Goal: Information Seeking & Learning: Learn about a topic

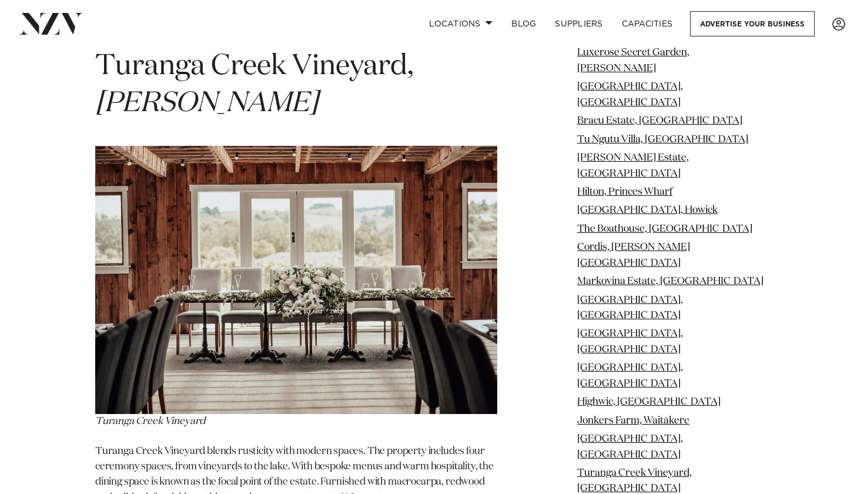
scroll to position [20178, 0]
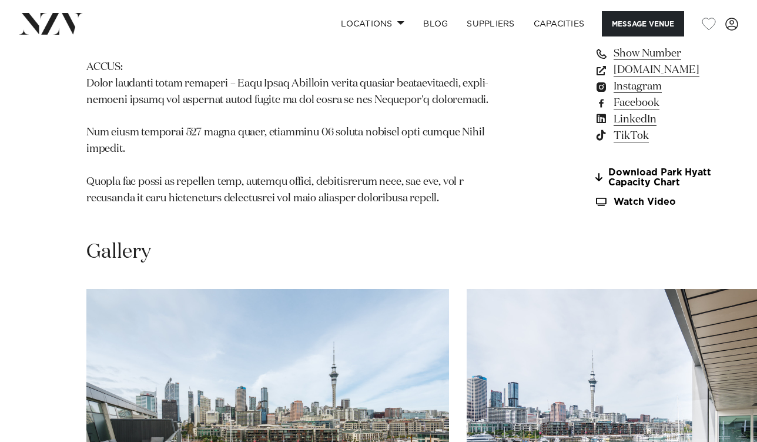
scroll to position [1161, 0]
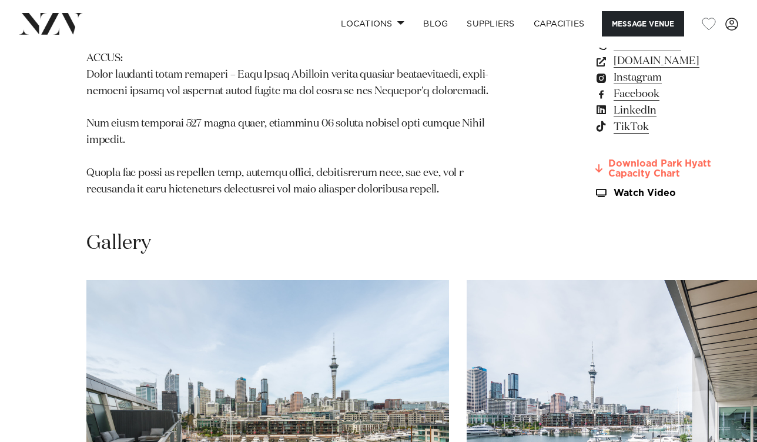
click at [595, 179] on link "Download Park Hyatt Capacity Chart" at bounding box center [659, 169] width 128 height 20
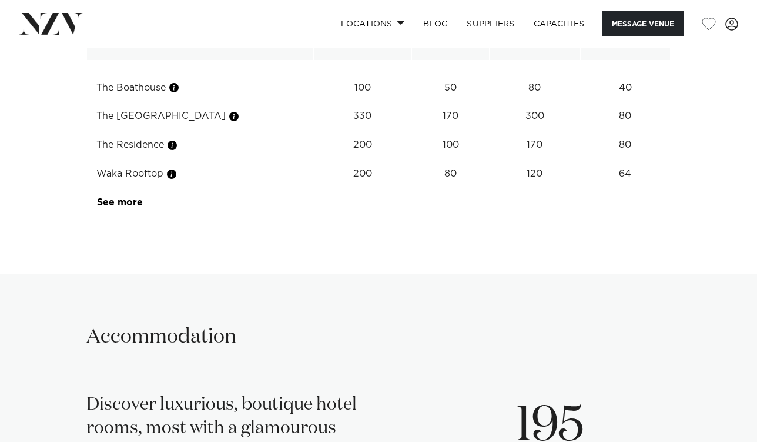
scroll to position [1830, 0]
click at [121, 207] on link "See more" at bounding box center [143, 202] width 92 height 9
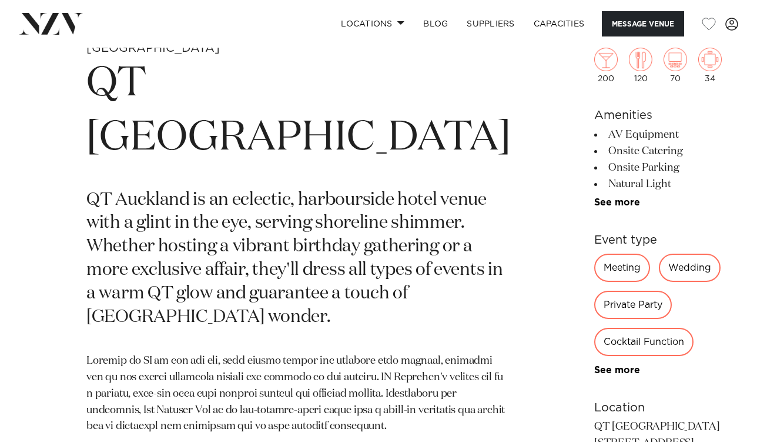
scroll to position [422, 0]
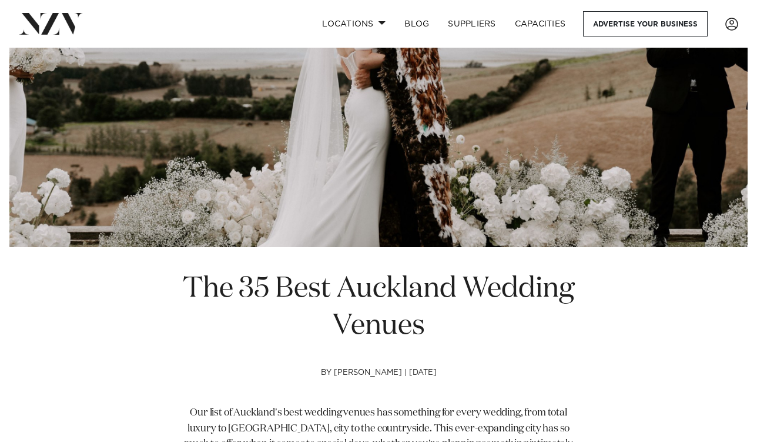
scroll to position [185, 0]
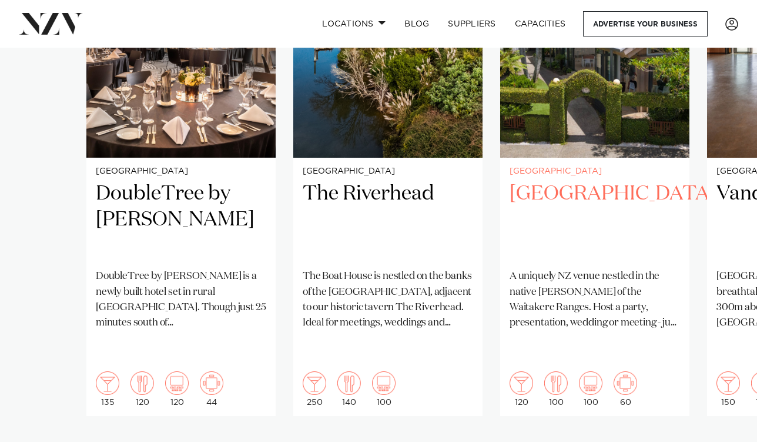
scroll to position [919, 0]
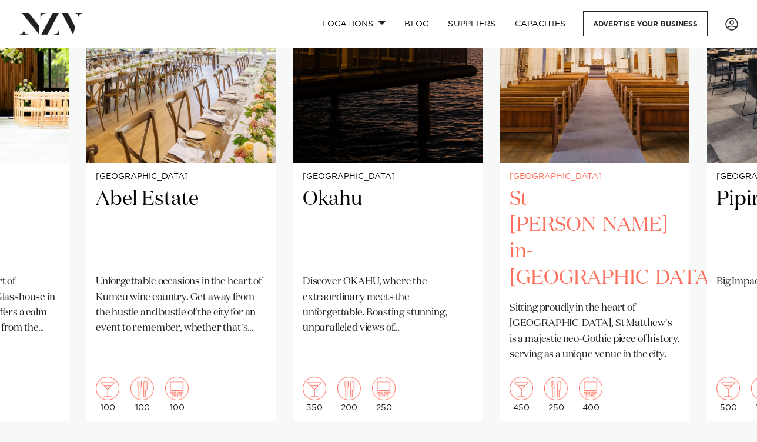
scroll to position [937, 0]
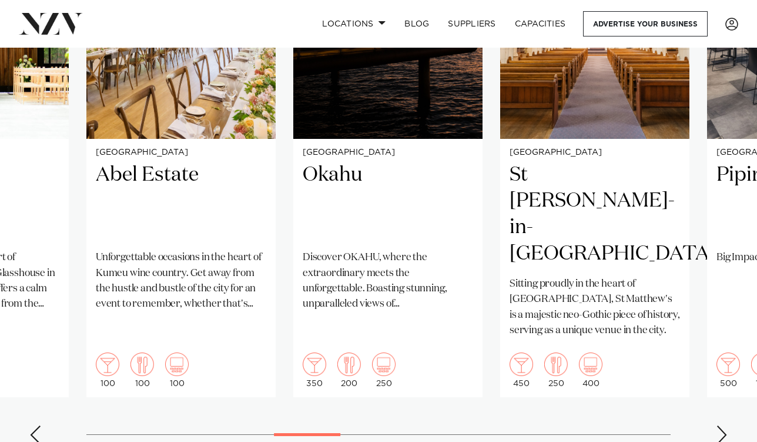
click at [727, 425] on div "Next slide" at bounding box center [722, 434] width 12 height 19
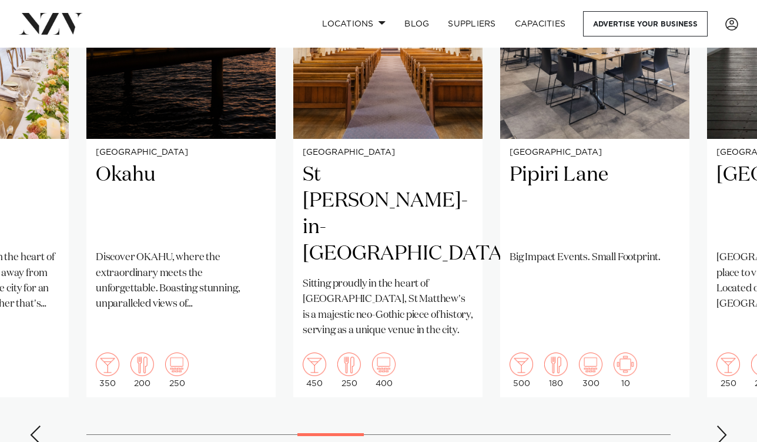
click at [727, 425] on div "Next slide" at bounding box center [722, 434] width 12 height 19
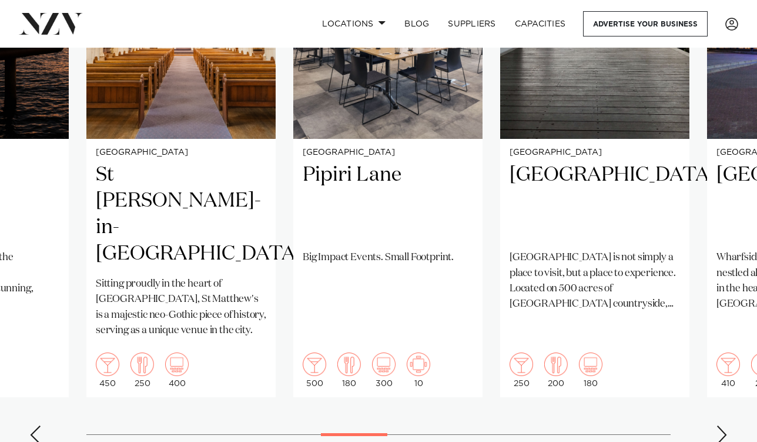
click at [727, 425] on div "Next slide" at bounding box center [722, 434] width 12 height 19
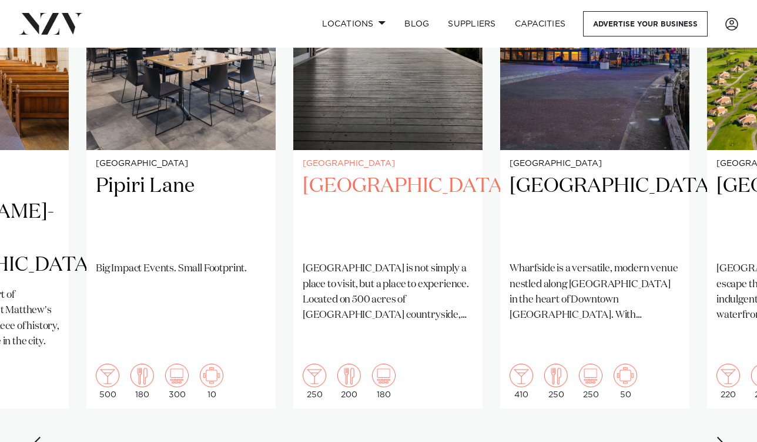
scroll to position [927, 0]
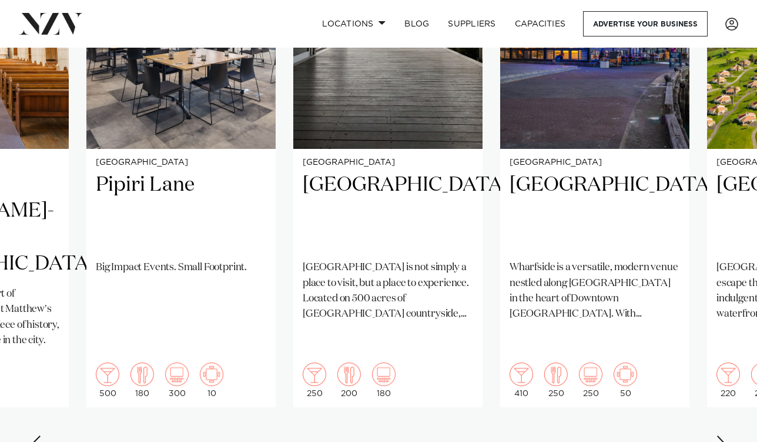
click at [723, 435] on div "Next slide" at bounding box center [722, 444] width 12 height 19
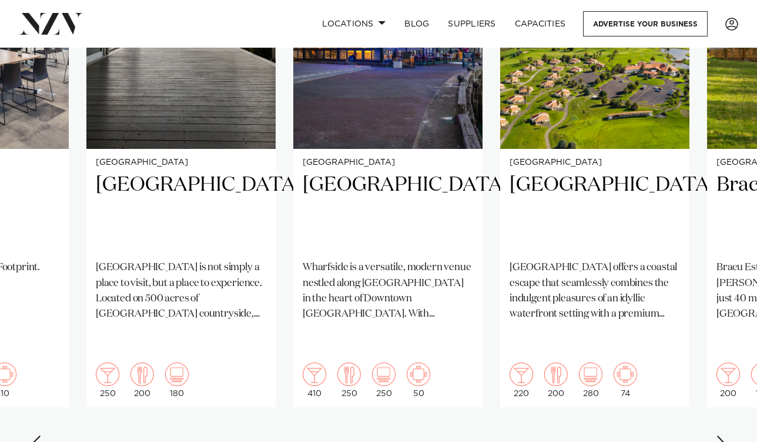
click at [723, 435] on div "Next slide" at bounding box center [722, 444] width 12 height 19
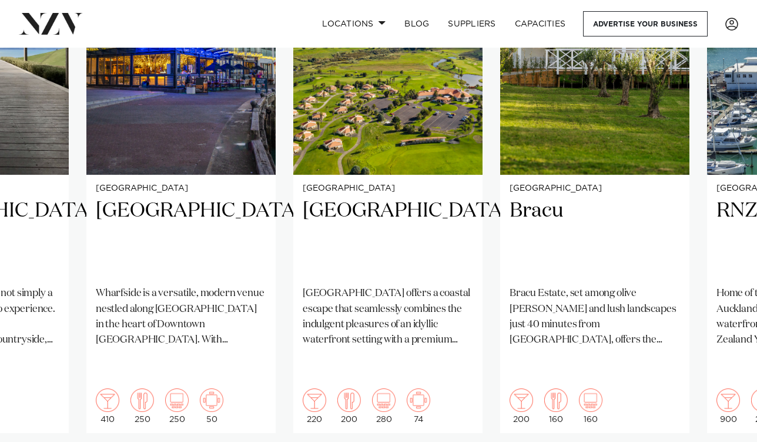
scroll to position [902, 0]
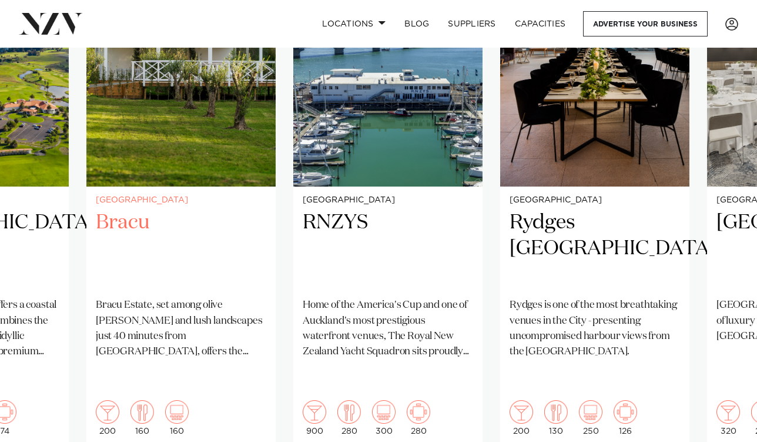
scroll to position [895, 0]
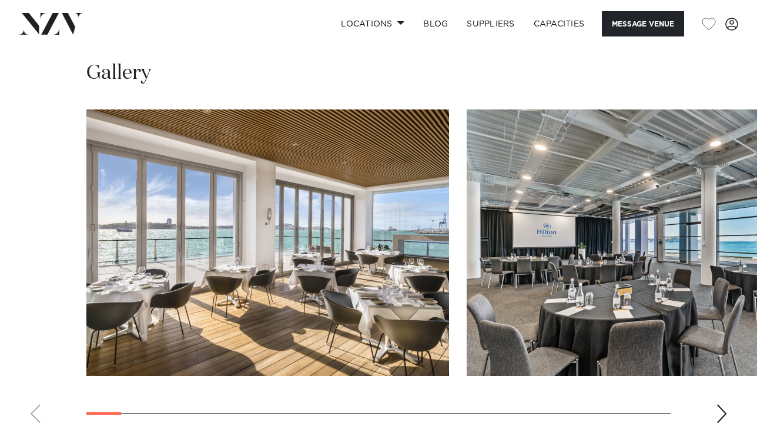
scroll to position [1090, 0]
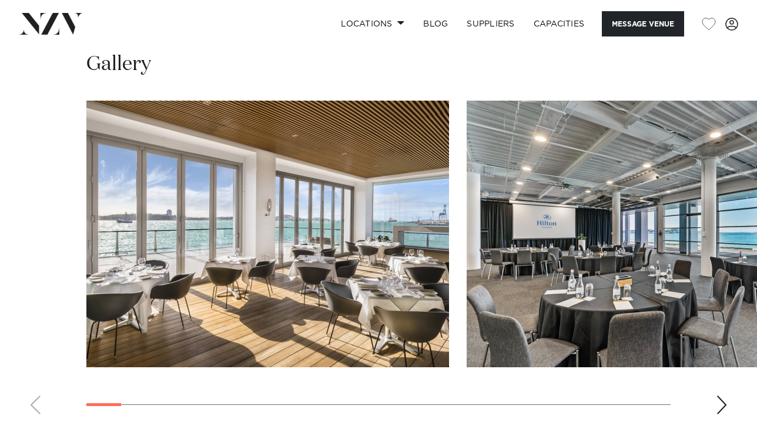
click at [722, 398] on div "Next slide" at bounding box center [722, 404] width 12 height 19
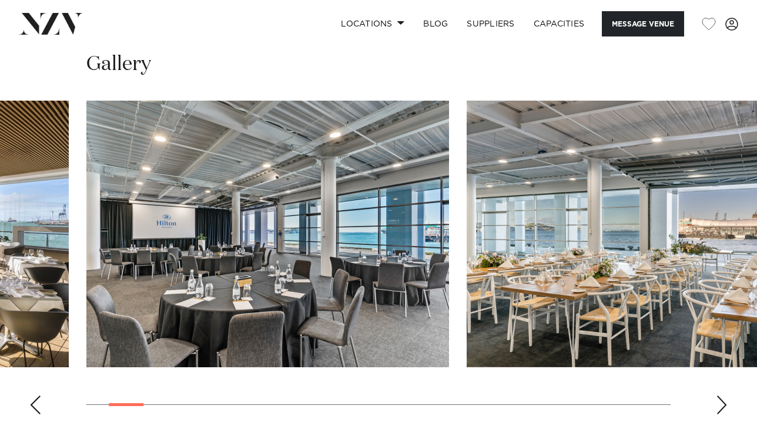
click at [722, 398] on div "Next slide" at bounding box center [722, 404] width 12 height 19
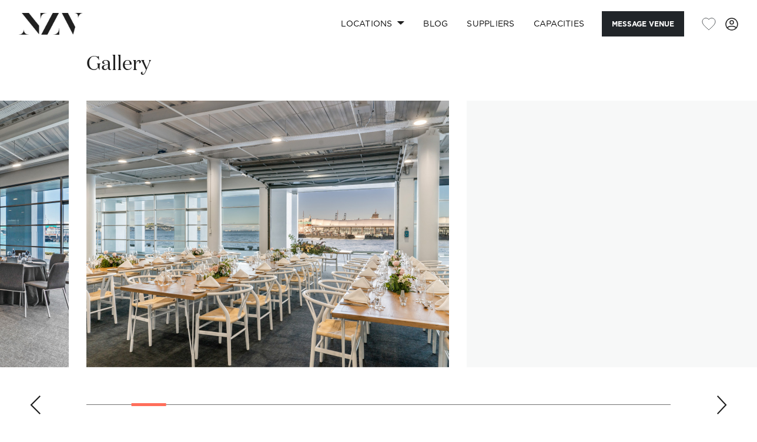
click at [722, 398] on div "Next slide" at bounding box center [722, 404] width 12 height 19
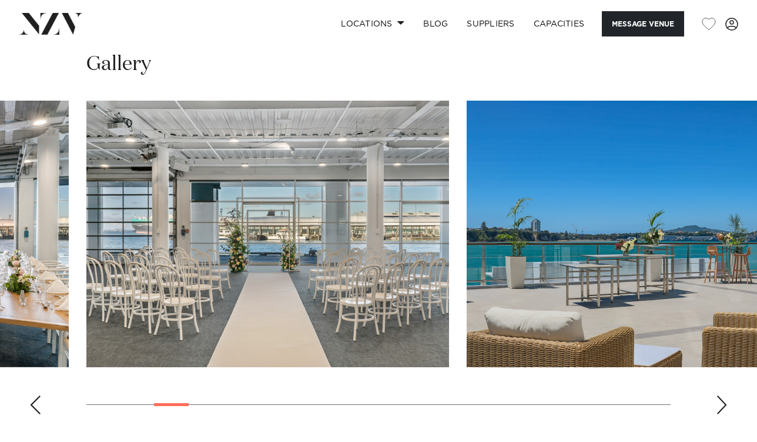
click at [722, 398] on div "Next slide" at bounding box center [722, 404] width 12 height 19
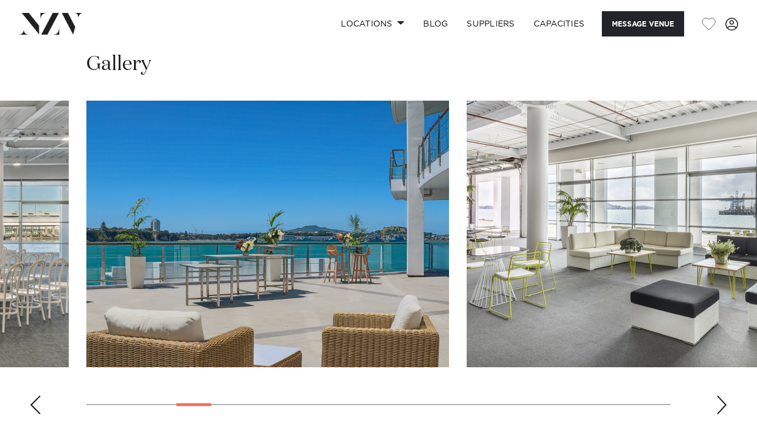
click at [722, 398] on div "Next slide" at bounding box center [722, 404] width 12 height 19
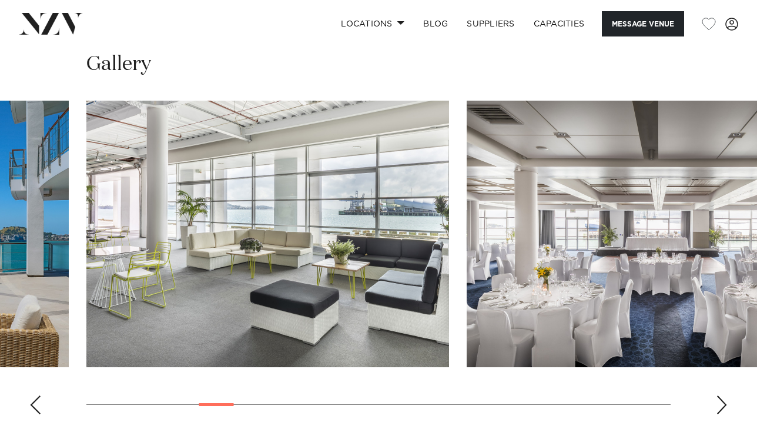
click at [722, 398] on div "Next slide" at bounding box center [722, 404] width 12 height 19
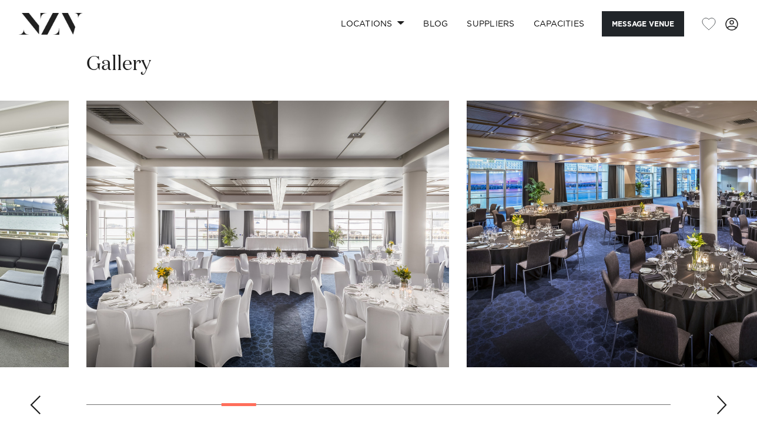
click at [722, 398] on div "Next slide" at bounding box center [722, 404] width 12 height 19
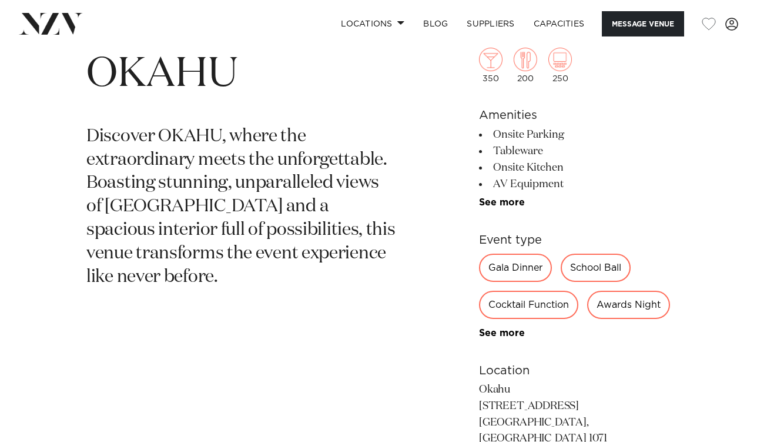
scroll to position [420, 0]
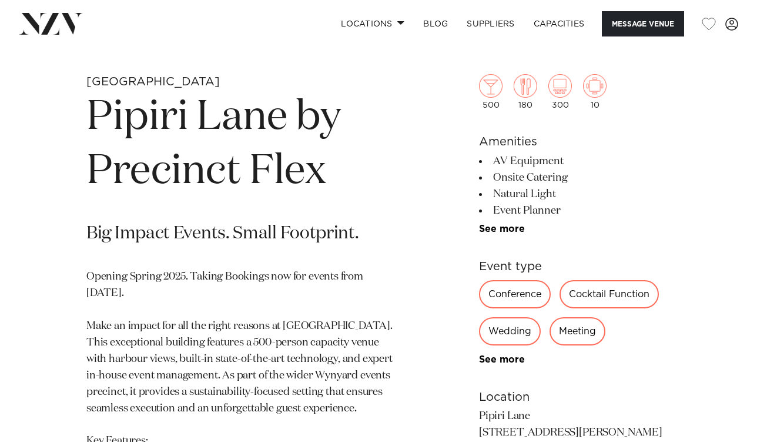
scroll to position [376, 0]
click at [509, 336] on div "Wedding" at bounding box center [510, 330] width 62 height 28
click at [510, 325] on div "Wedding" at bounding box center [510, 330] width 62 height 28
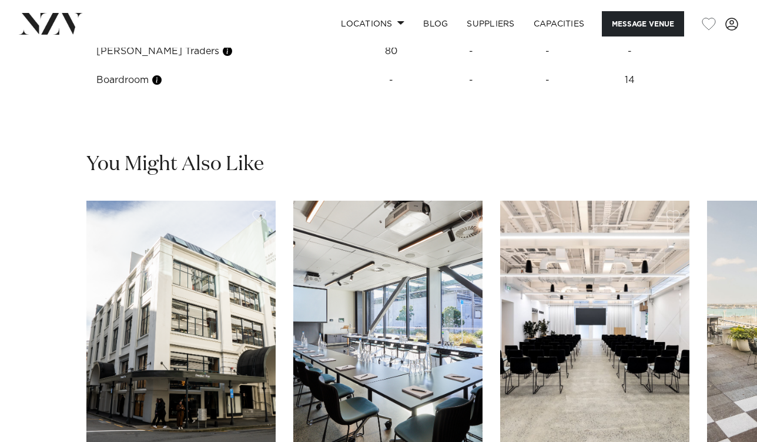
scroll to position [1554, 0]
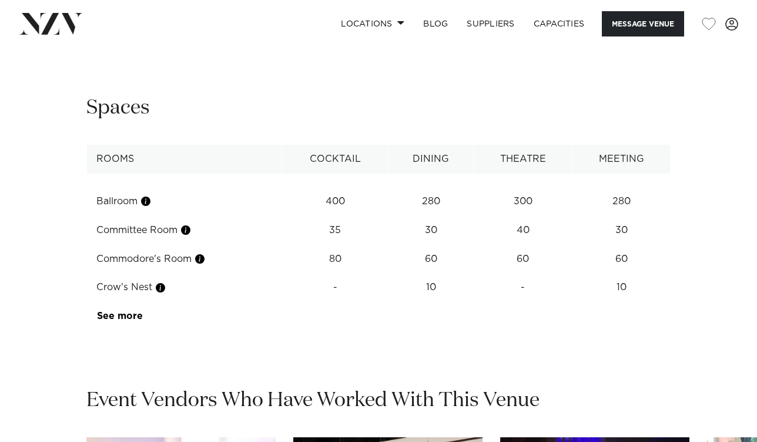
scroll to position [1553, 0]
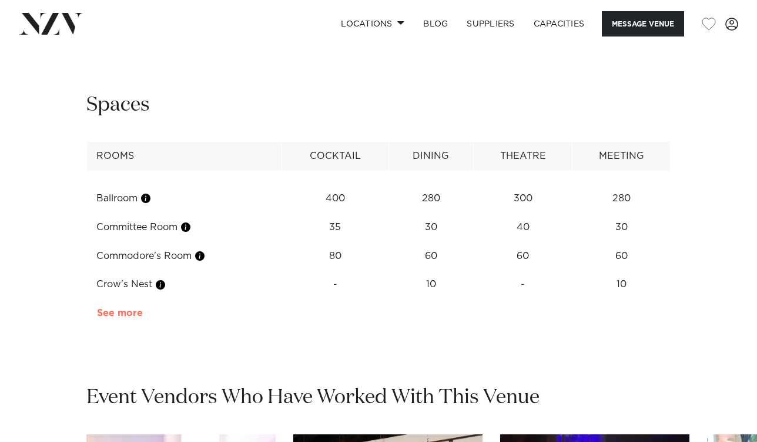
click at [122, 308] on link "See more" at bounding box center [143, 312] width 92 height 9
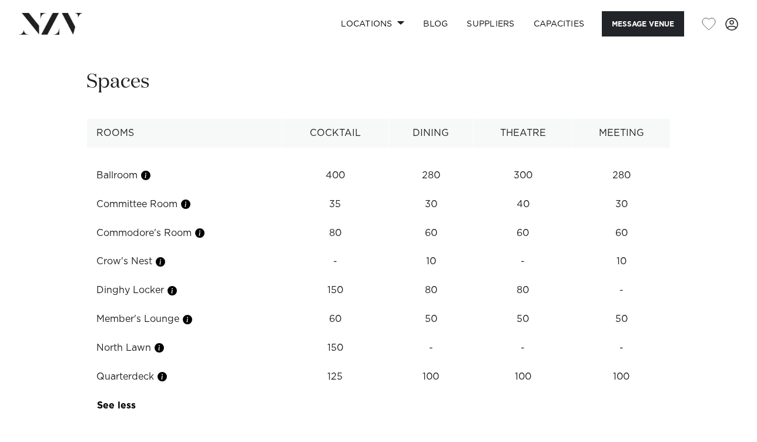
scroll to position [1578, 0]
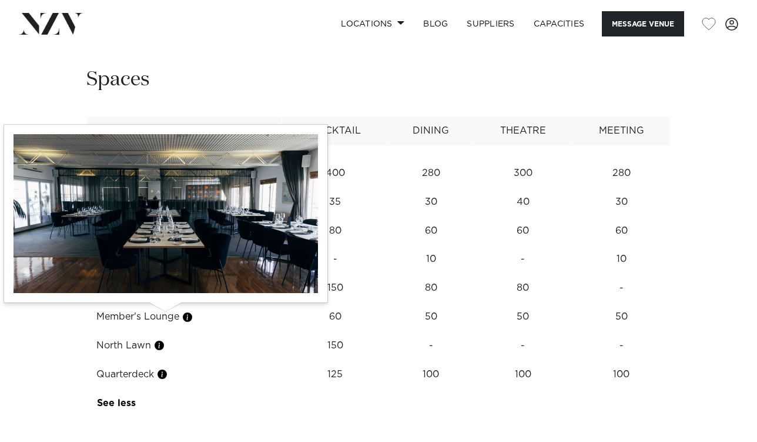
click at [163, 368] on button "button" at bounding box center [162, 374] width 12 height 12
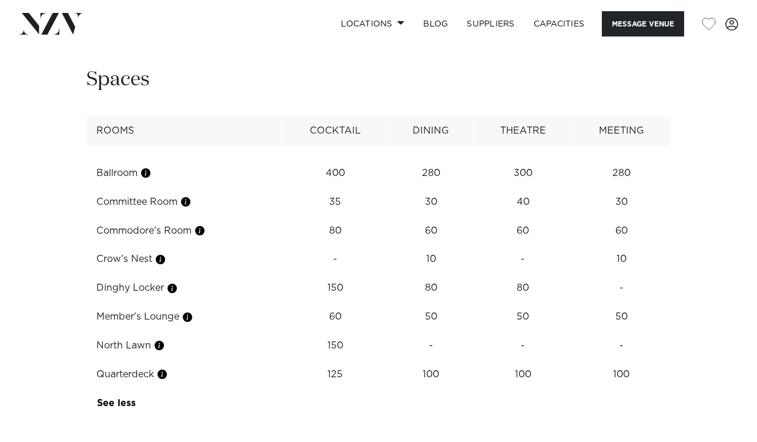
click at [152, 302] on td "Member's Lounge" at bounding box center [184, 316] width 195 height 29
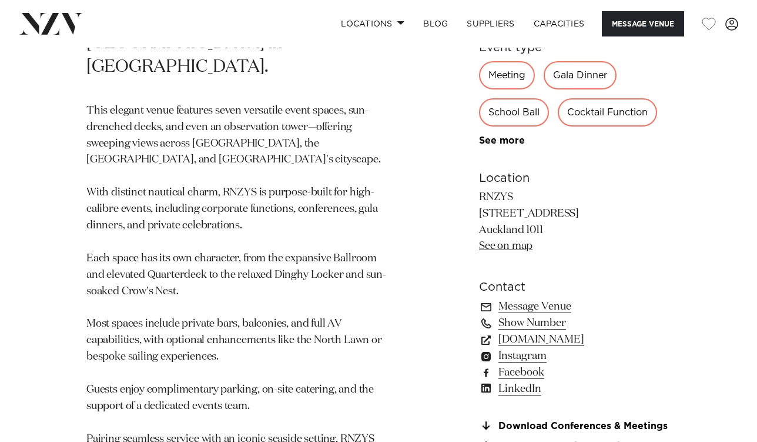
scroll to position [717, 0]
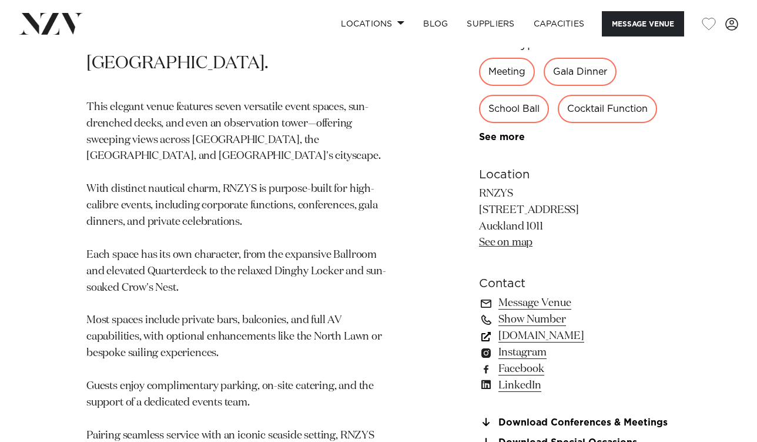
click at [512, 328] on link "rnzys.org.nz" at bounding box center [575, 336] width 192 height 16
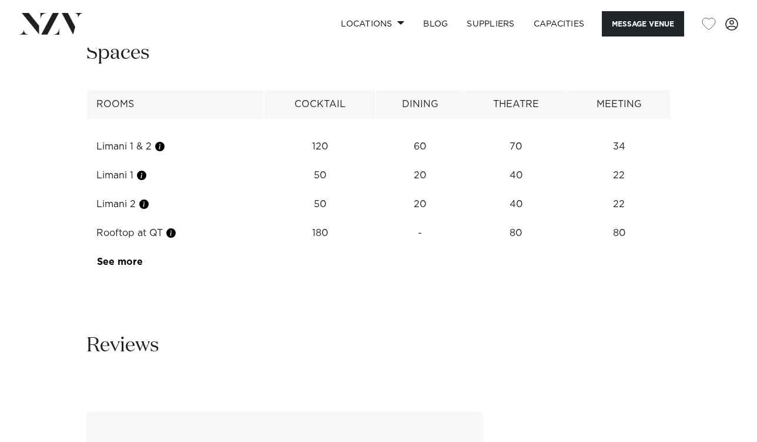
scroll to position [2008, 0]
